Goal: Task Accomplishment & Management: Manage account settings

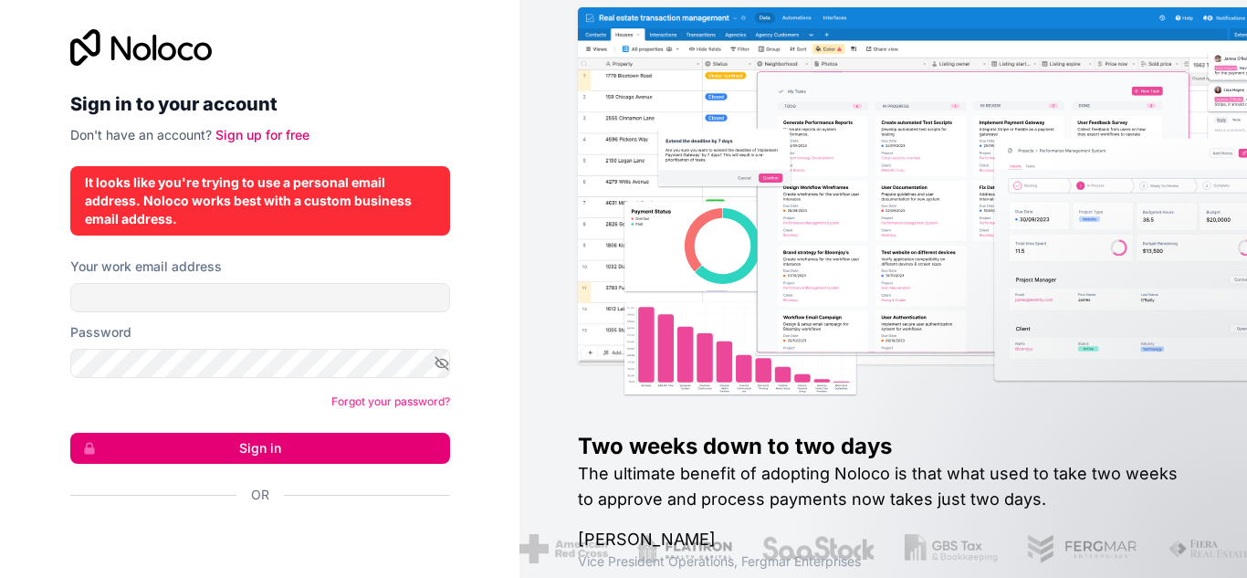
click at [348, 215] on div "It looks like you're trying to use a personal email address. Noloco works best …" at bounding box center [260, 200] width 350 height 55
click at [347, 208] on div "It looks like you're trying to use a personal email address. Noloco works best …" at bounding box center [260, 200] width 350 height 55
click at [355, 199] on div "It looks like you're trying to use a personal email address. Noloco works best …" at bounding box center [260, 200] width 350 height 55
click at [362, 196] on div "It looks like you're trying to use a personal email address. Noloco works best …" at bounding box center [260, 200] width 350 height 55
click at [351, 203] on div "It looks like you're trying to use a personal email address. Noloco works best …" at bounding box center [260, 200] width 350 height 55
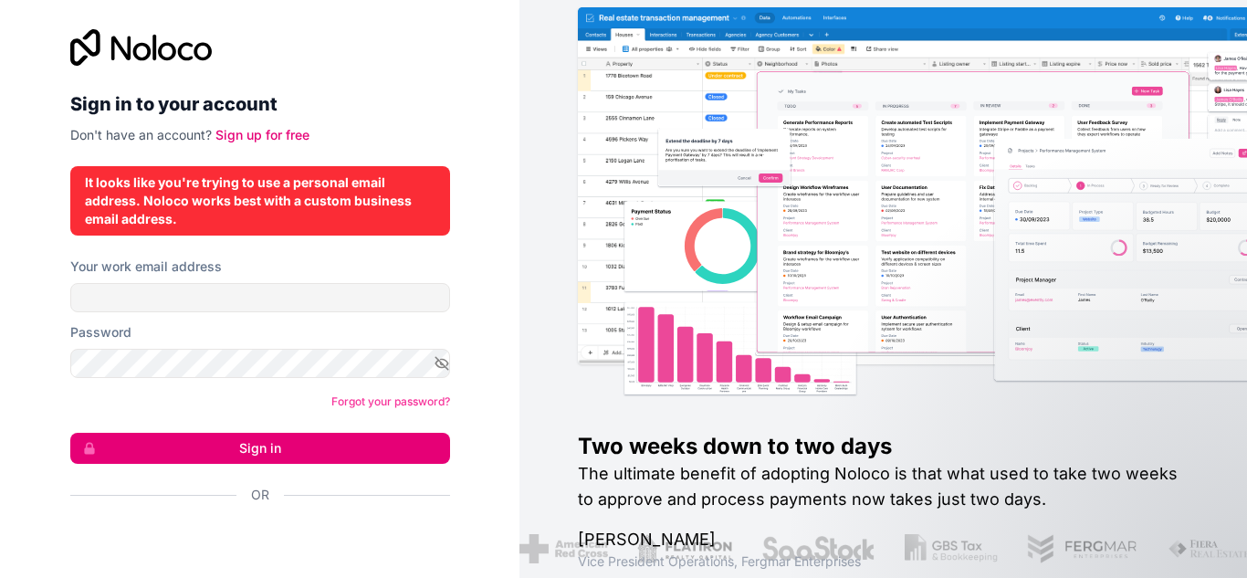
drag, startPoint x: 373, startPoint y: 203, endPoint x: 302, endPoint y: 204, distance: 71.2
click at [358, 203] on div "It looks like you're trying to use a personal email address. Noloco works best …" at bounding box center [260, 200] width 350 height 55
drag, startPoint x: 263, startPoint y: 204, endPoint x: 285, endPoint y: 199, distance: 22.6
click at [263, 204] on div "It looks like you're trying to use a personal email address. Noloco works best …" at bounding box center [260, 200] width 350 height 55
click at [289, 198] on div "It looks like you're trying to use a personal email address. Noloco works best …" at bounding box center [260, 200] width 350 height 55
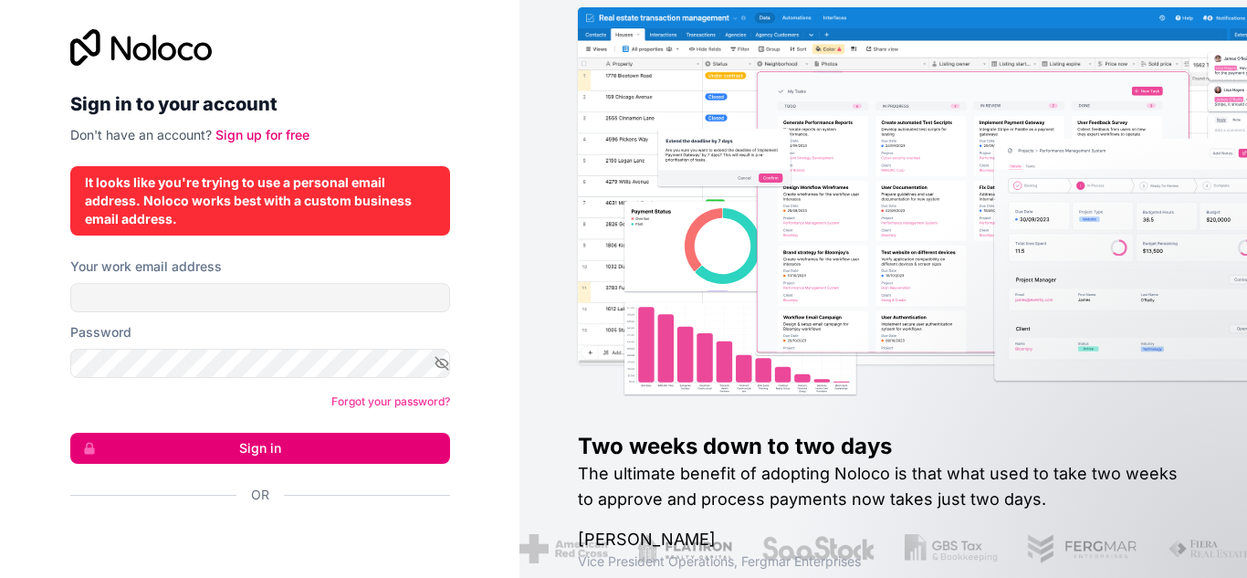
click at [300, 197] on div "It looks like you're trying to use a personal email address. Noloco works best …" at bounding box center [260, 200] width 350 height 55
click at [303, 198] on div "It looks like you're trying to use a personal email address. Noloco works best …" at bounding box center [260, 200] width 350 height 55
click at [297, 205] on div "It looks like you're trying to use a personal email address. Noloco works best …" at bounding box center [260, 200] width 350 height 55
click at [245, 208] on div "It looks like you're trying to use a personal email address. Noloco works best …" at bounding box center [260, 200] width 350 height 55
drag, startPoint x: 285, startPoint y: 202, endPoint x: 282, endPoint y: 219, distance: 17.6
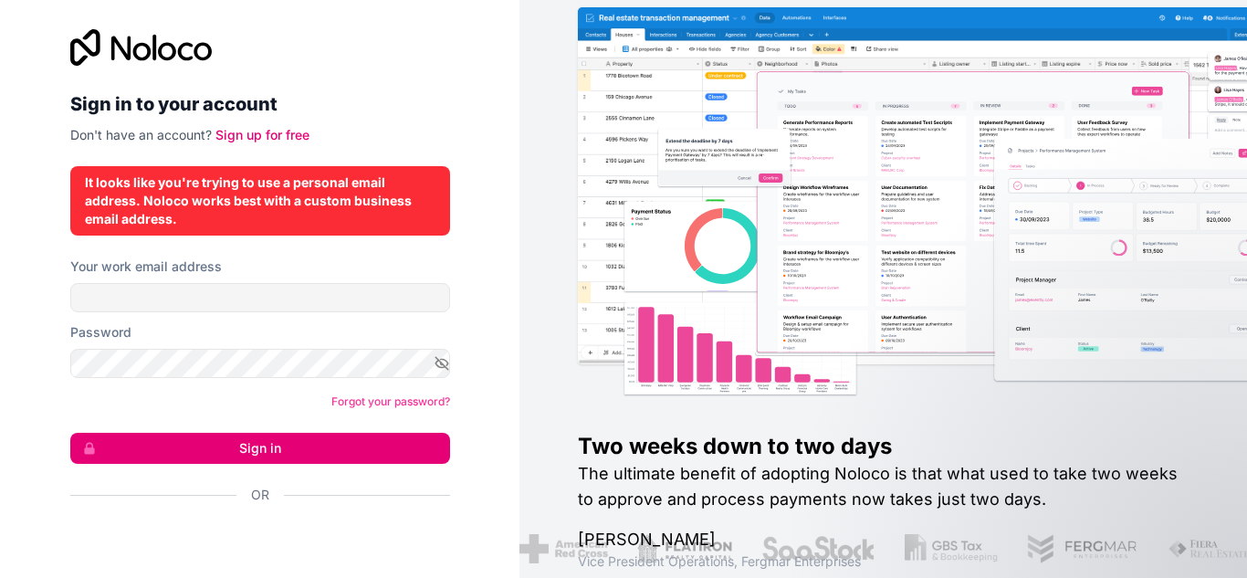
click at [282, 219] on div "It looks like you're trying to use a personal email address. Noloco works best …" at bounding box center [260, 200] width 350 height 55
click at [285, 210] on div "It looks like you're trying to use a personal email address. Noloco works best …" at bounding box center [260, 200] width 350 height 55
click at [285, 190] on div "It looks like you're trying to use a personal email address. Noloco works best …" at bounding box center [260, 200] width 350 height 55
click at [311, 189] on div "It looks like you're trying to use a personal email address. Noloco works best …" at bounding box center [260, 200] width 350 height 55
click at [323, 208] on div "It looks like you're trying to use a personal email address. Noloco works best …" at bounding box center [260, 200] width 350 height 55
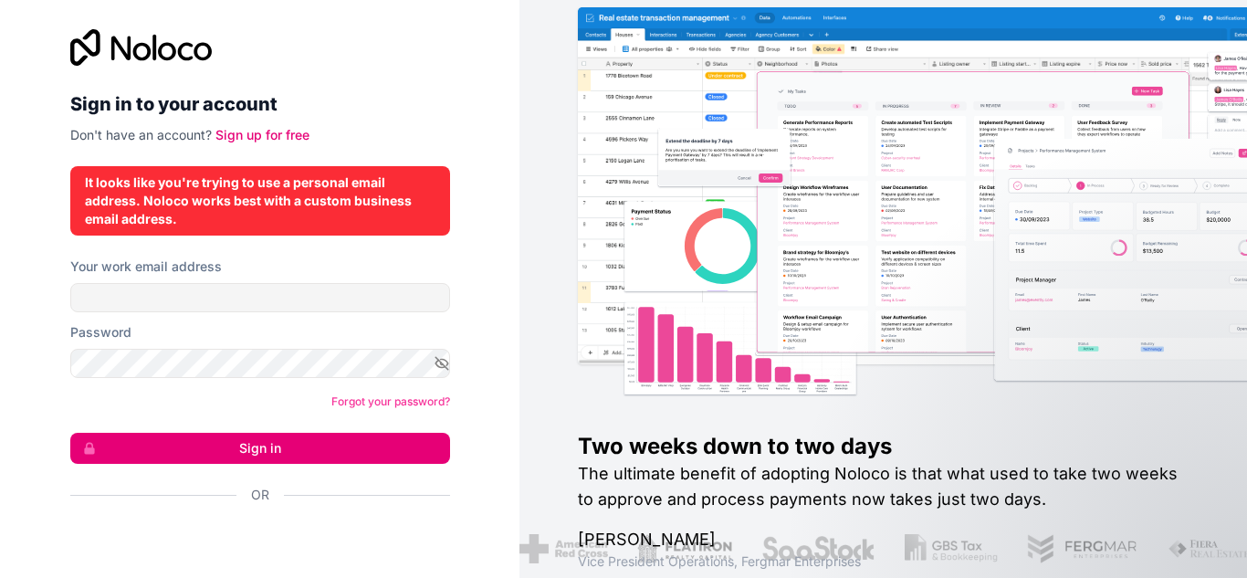
click at [329, 189] on div "It looks like you're trying to use a personal email address. Noloco works best …" at bounding box center [260, 200] width 350 height 55
click at [364, 206] on div "It looks like you're trying to use a personal email address. Noloco works best …" at bounding box center [260, 200] width 350 height 55
click at [385, 201] on div "It looks like you're trying to use a personal email address. Noloco works best …" at bounding box center [260, 200] width 350 height 55
click at [387, 201] on div "It looks like you're trying to use a personal email address. Noloco works best …" at bounding box center [260, 200] width 350 height 55
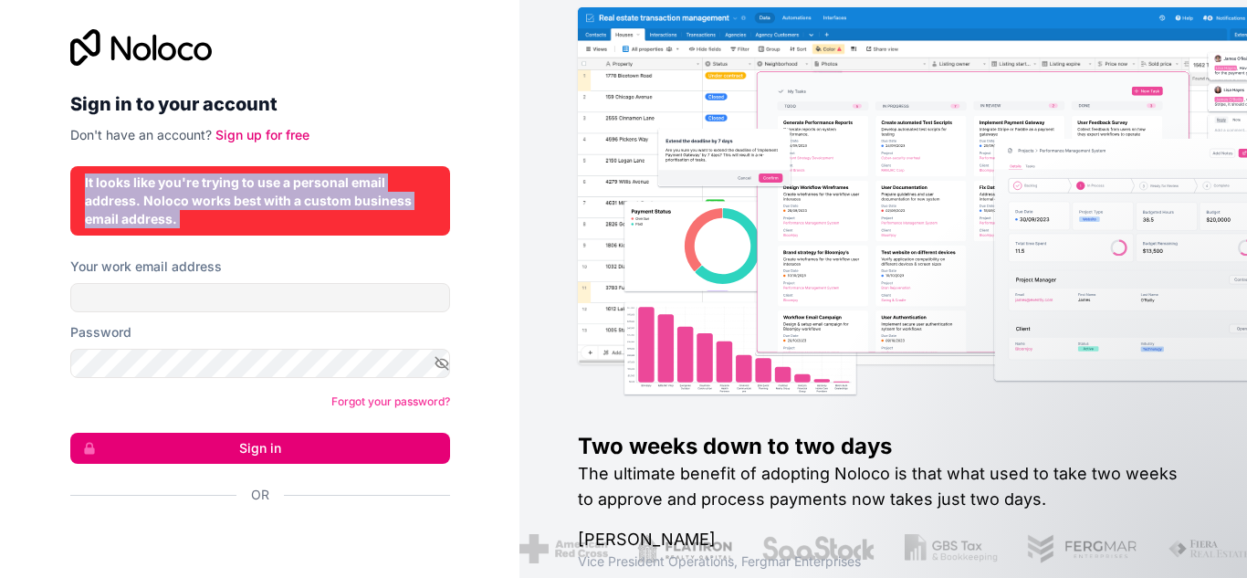
click at [387, 201] on div "It looks like you're trying to use a personal email address. Noloco works best …" at bounding box center [260, 200] width 350 height 55
click at [339, 207] on div "It looks like you're trying to use a personal email address. Noloco works best …" at bounding box center [260, 200] width 350 height 55
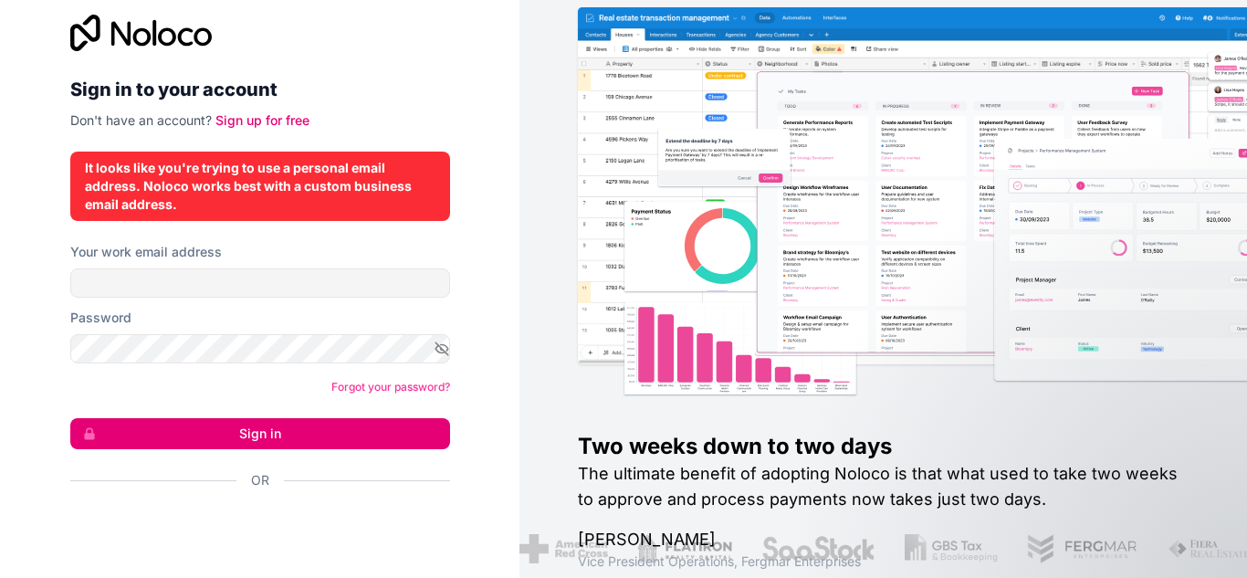
scroll to position [19, 0]
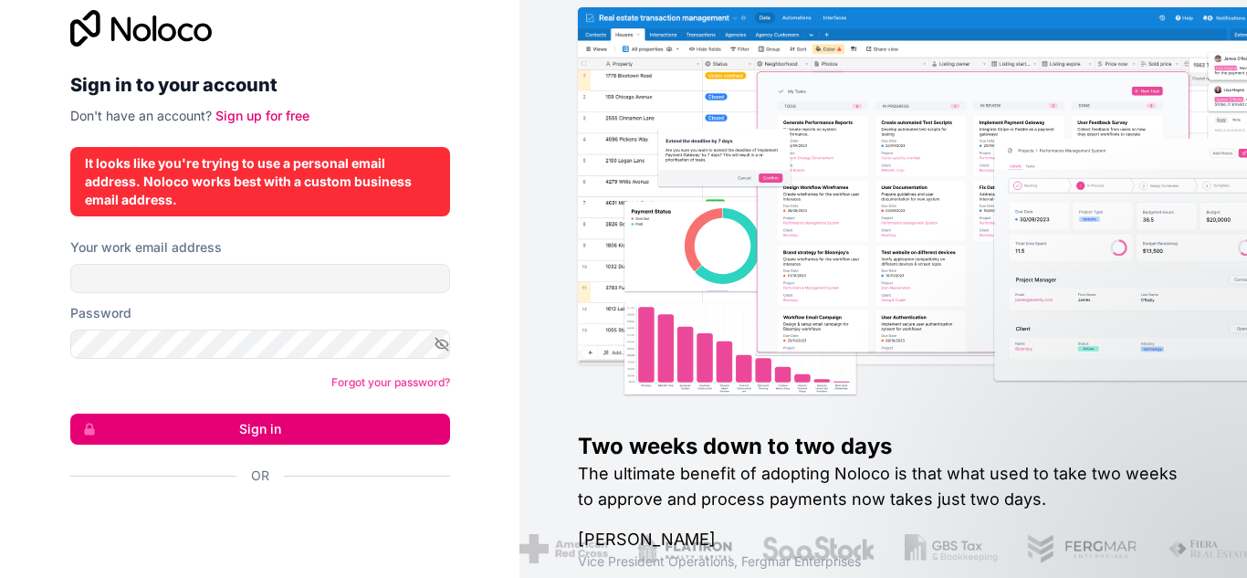
click at [383, 84] on h2 "Sign in to your account" at bounding box center [260, 84] width 380 height 33
click at [381, 423] on button "Sign in" at bounding box center [260, 428] width 380 height 31
